Goal: Task Accomplishment & Management: Manage account settings

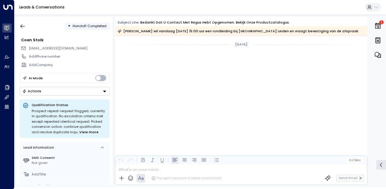
scroll to position [568, 0]
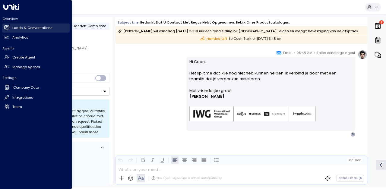
click at [15, 30] on h2 "Leads & Conversations" at bounding box center [32, 27] width 40 height 5
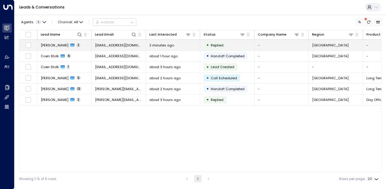
click at [159, 47] on span "2 minutes ago" at bounding box center [161, 45] width 25 height 5
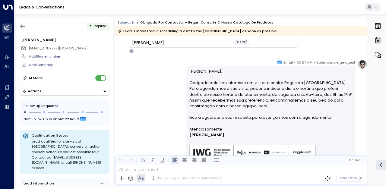
scroll to position [145, 0]
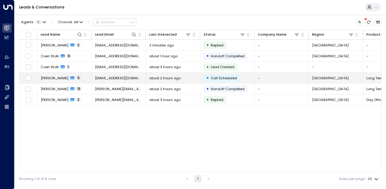
click at [119, 79] on span "[EMAIL_ADDRESS][DOMAIN_NAME]" at bounding box center [118, 78] width 47 height 5
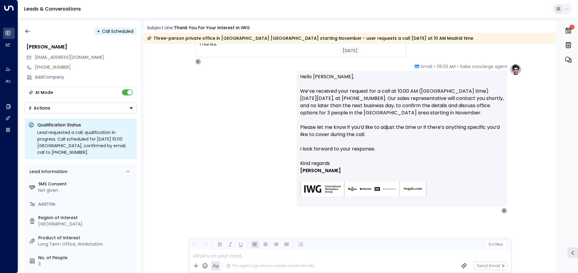
scroll to position [453, 0]
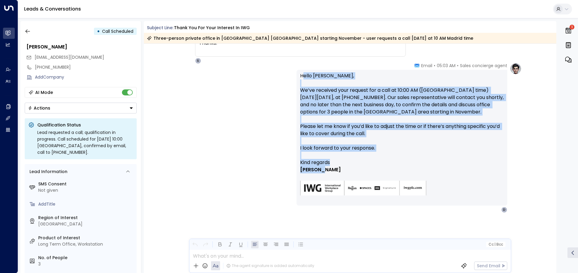
drag, startPoint x: 303, startPoint y: 75, endPoint x: 453, endPoint y: 171, distance: 178.5
click at [385, 171] on div "Hello [PERSON_NAME], We’ve received your request for a call at 10:00 AM (Madrid…" at bounding box center [402, 137] width 204 height 131
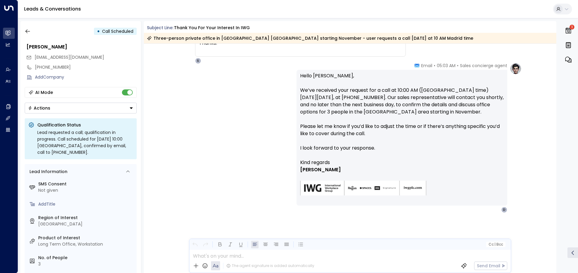
click at [385, 171] on p "[PERSON_NAME]" at bounding box center [402, 169] width 204 height 7
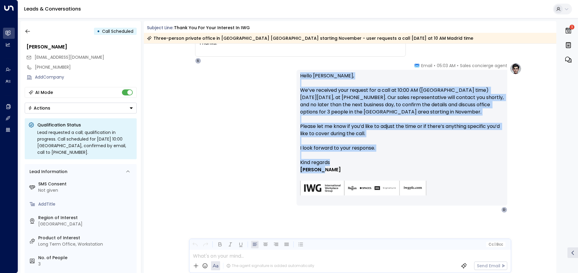
drag, startPoint x: 367, startPoint y: 173, endPoint x: 295, endPoint y: 74, distance: 122.3
click at [295, 74] on div "Sales concierge agent • 05:03 AM • Email Hello [PERSON_NAME], We’ve received yo…" at bounding box center [350, 138] width 343 height 150
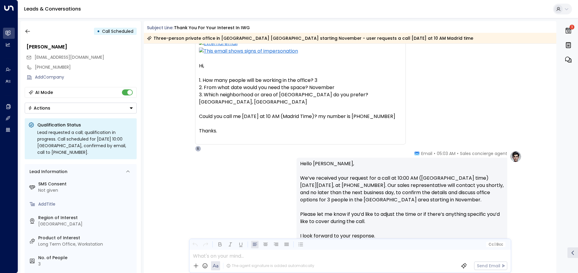
scroll to position [303, 0]
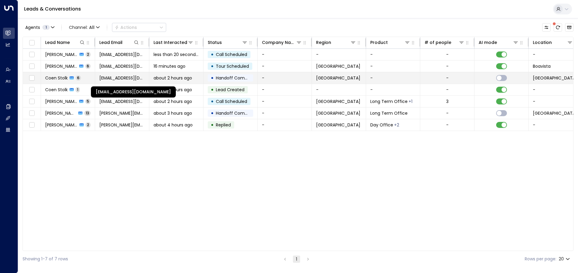
click at [130, 77] on span "[EMAIL_ADDRESS][DOMAIN_NAME]" at bounding box center [121, 78] width 45 height 6
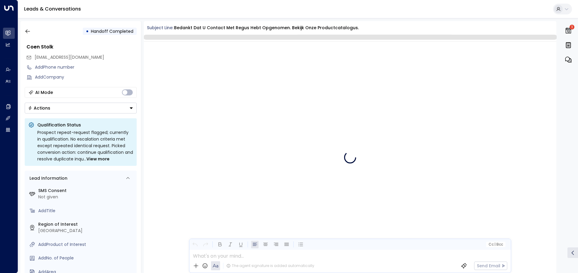
scroll to position [544, 0]
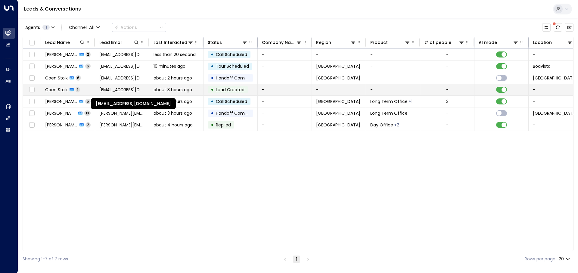
click at [128, 90] on span "[EMAIL_ADDRESS][DOMAIN_NAME]" at bounding box center [121, 90] width 45 height 6
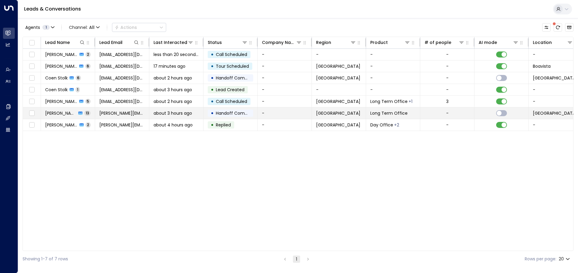
click at [166, 112] on span "about 3 hours ago" at bounding box center [173, 113] width 39 height 6
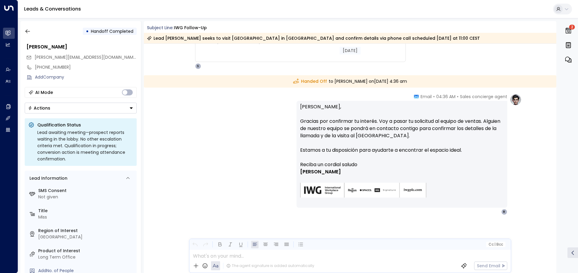
scroll to position [1958, 0]
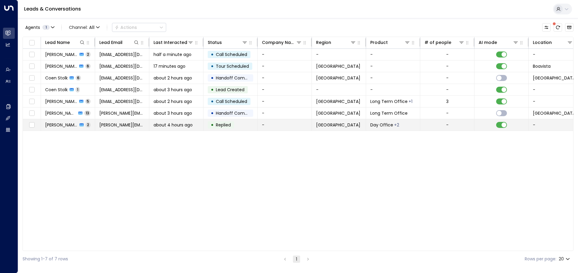
click at [166, 126] on span "about 4 hours ago" at bounding box center [173, 125] width 39 height 6
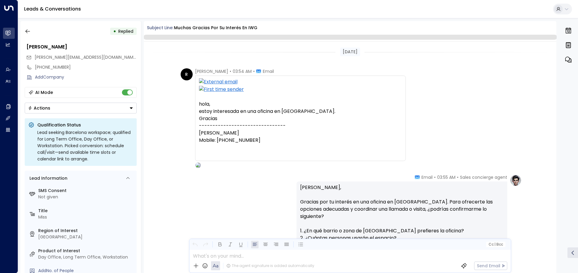
scroll to position [170, 0]
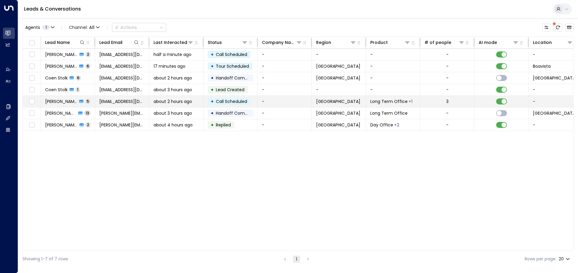
click at [158, 102] on span "about 2 hours ago" at bounding box center [173, 101] width 39 height 6
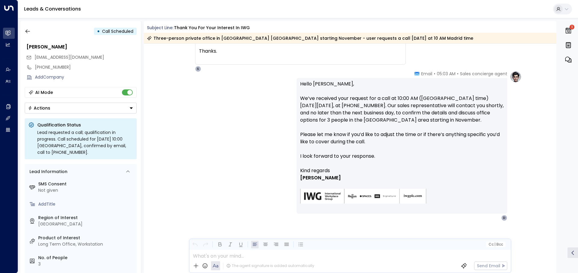
scroll to position [453, 0]
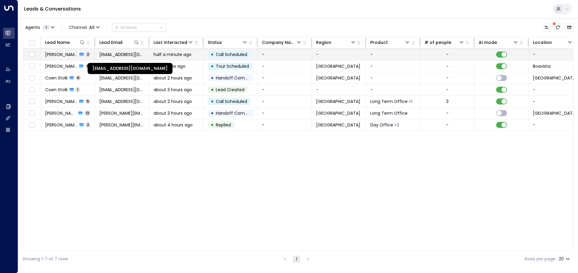
click at [111, 56] on span "[EMAIL_ADDRESS][DOMAIN_NAME]" at bounding box center [121, 55] width 45 height 6
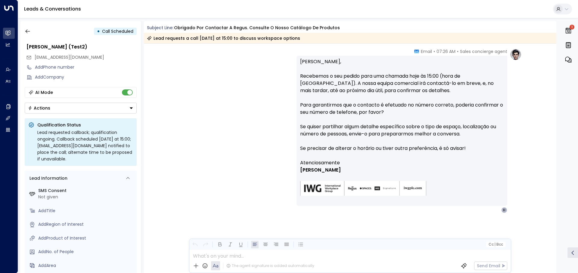
scroll to position [92, 0]
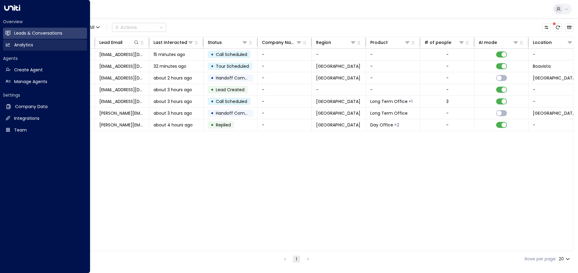
click at [22, 45] on h2 "Analytics" at bounding box center [23, 45] width 19 height 6
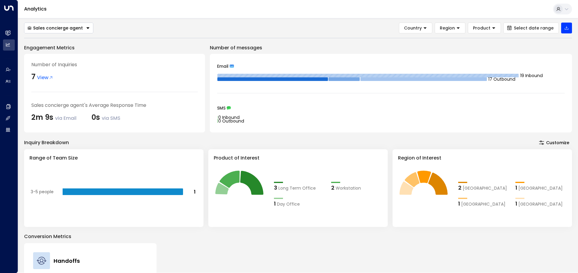
click at [205, 32] on div "Sales concierge agent Country Region Product Select date range" at bounding box center [298, 28] width 548 height 11
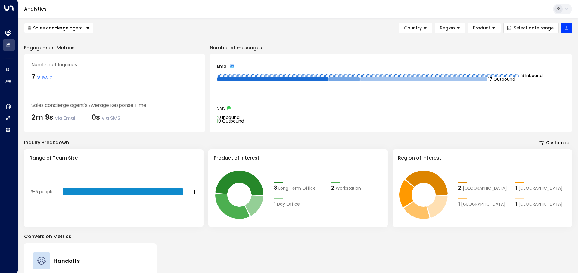
click at [385, 30] on button "Country" at bounding box center [415, 28] width 33 height 11
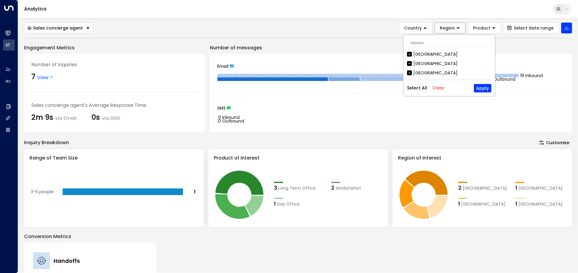
click at [385, 27] on span "Region" at bounding box center [447, 27] width 15 height 5
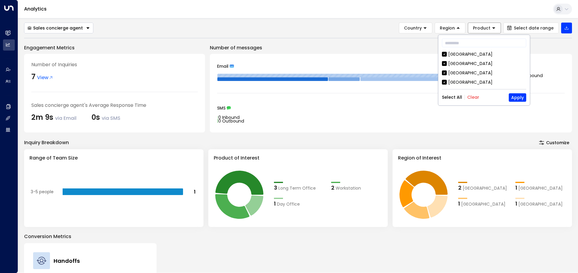
click at [385, 29] on span "Product" at bounding box center [481, 27] width 17 height 5
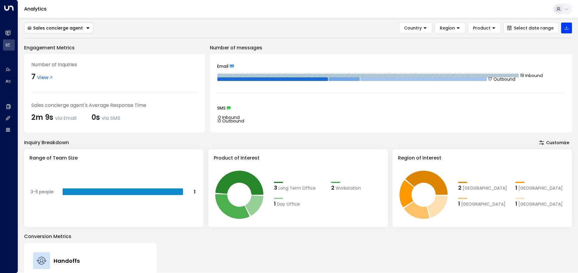
click at [385, 26] on div "Sales concierge agent Country Region Product Select date range" at bounding box center [298, 28] width 548 height 11
click at [72, 30] on div "Sales concierge agent" at bounding box center [54, 27] width 55 height 5
click at [107, 29] on div "Sales concierge agent Sales concierge agent Country Region Product Select date …" at bounding box center [298, 28] width 548 height 11
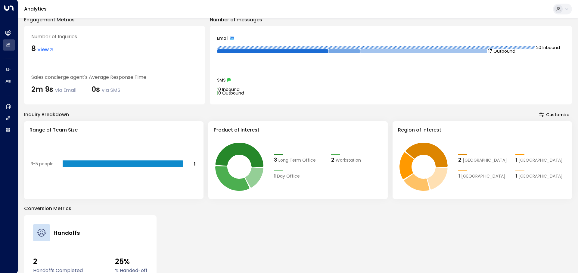
scroll to position [109, 0]
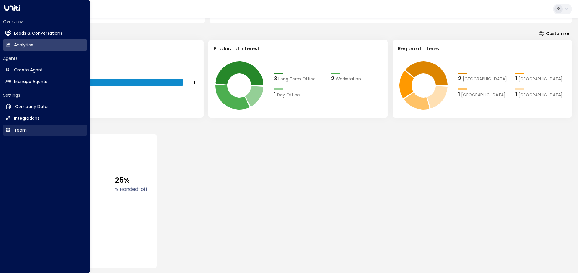
click at [34, 135] on link "Team Team" at bounding box center [45, 130] width 84 height 11
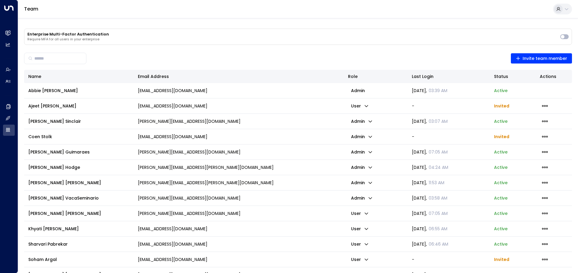
click at [188, 49] on div "Enterprise Multi-Factor Authentication Require MFA for all users in your enterp…" at bounding box center [298, 158] width 560 height 281
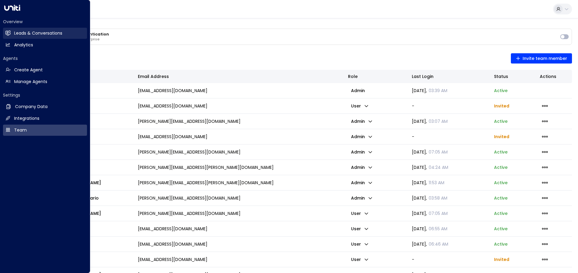
click at [10, 34] on icon at bounding box center [7, 33] width 5 height 4
